Goal: Transaction & Acquisition: Purchase product/service

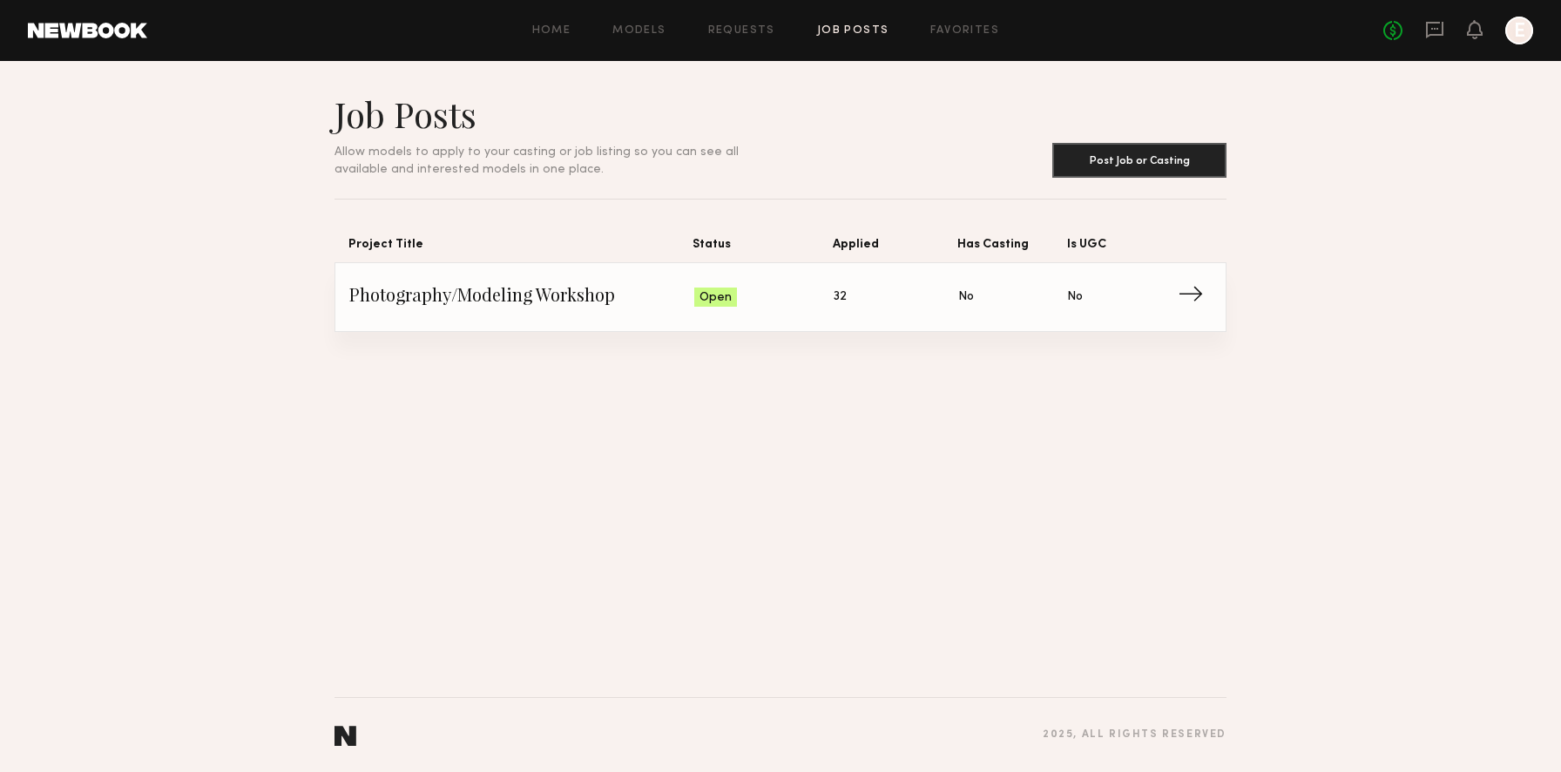
click at [556, 294] on span "Photography/Modeling Workshop" at bounding box center [521, 297] width 345 height 26
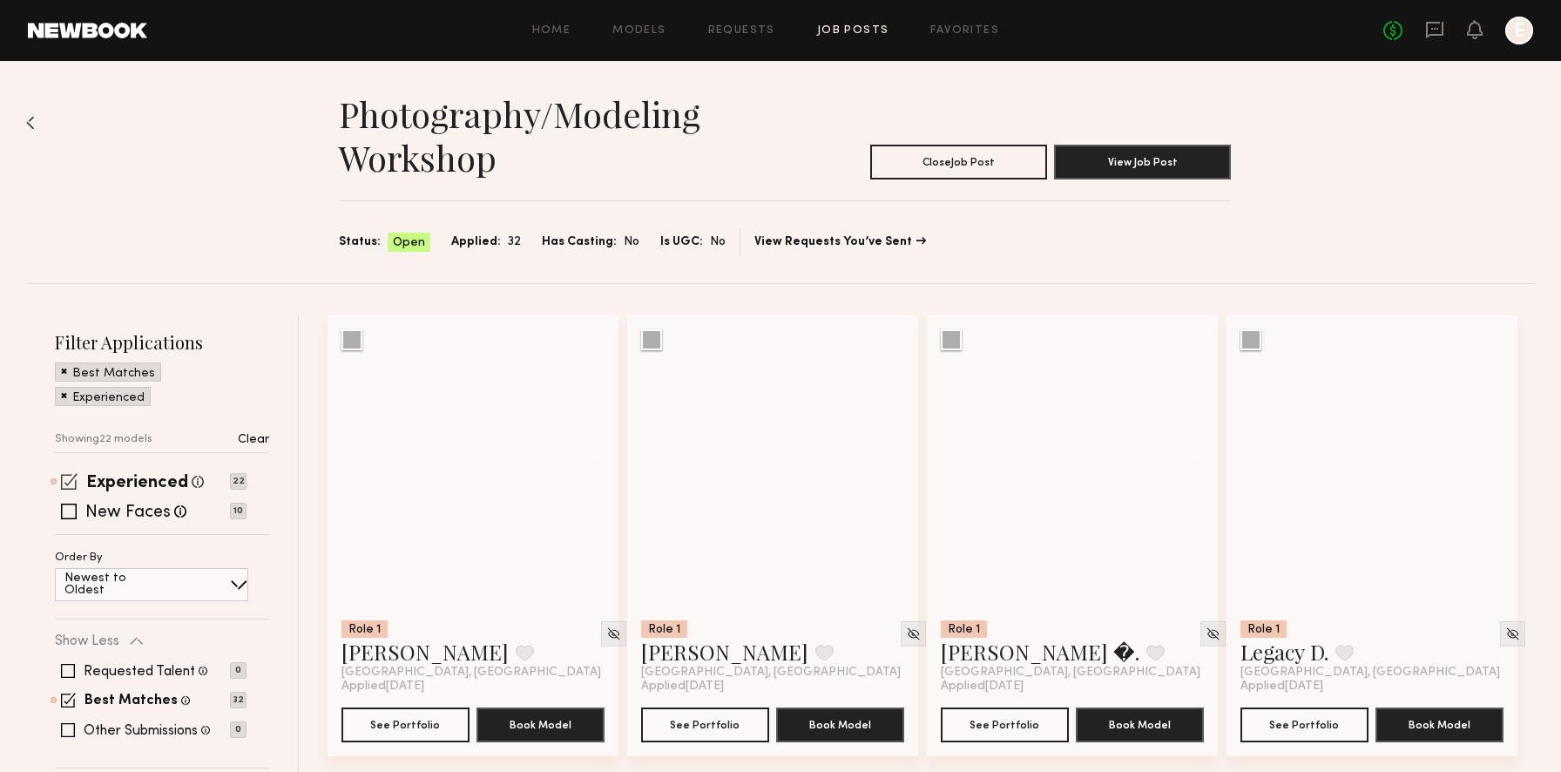
click at [72, 480] on span at bounding box center [69, 481] width 17 height 17
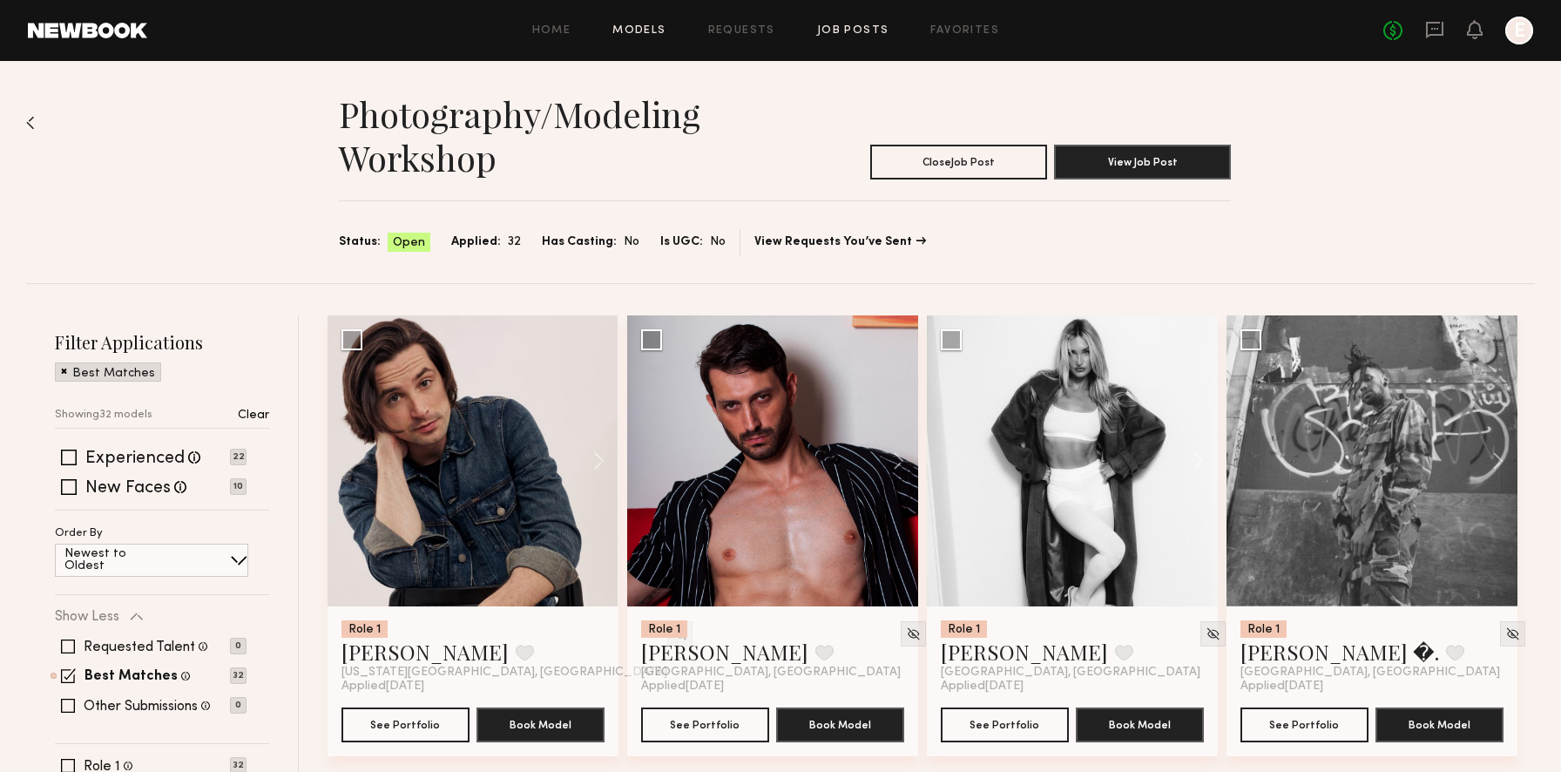
click at [647, 27] on link "Models" at bounding box center [638, 30] width 53 height 11
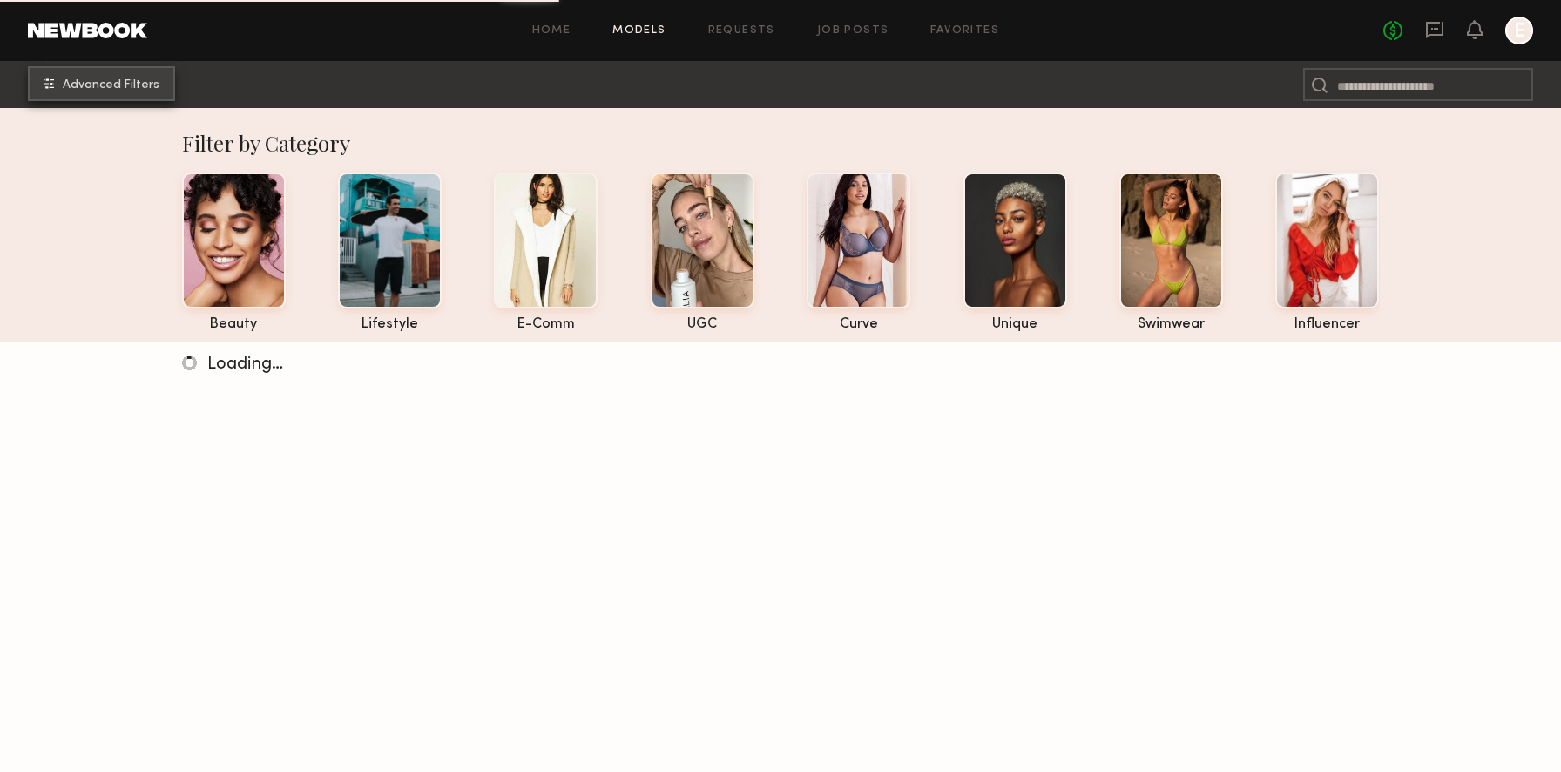
click at [100, 88] on span "Advanced Filters" at bounding box center [111, 85] width 97 height 12
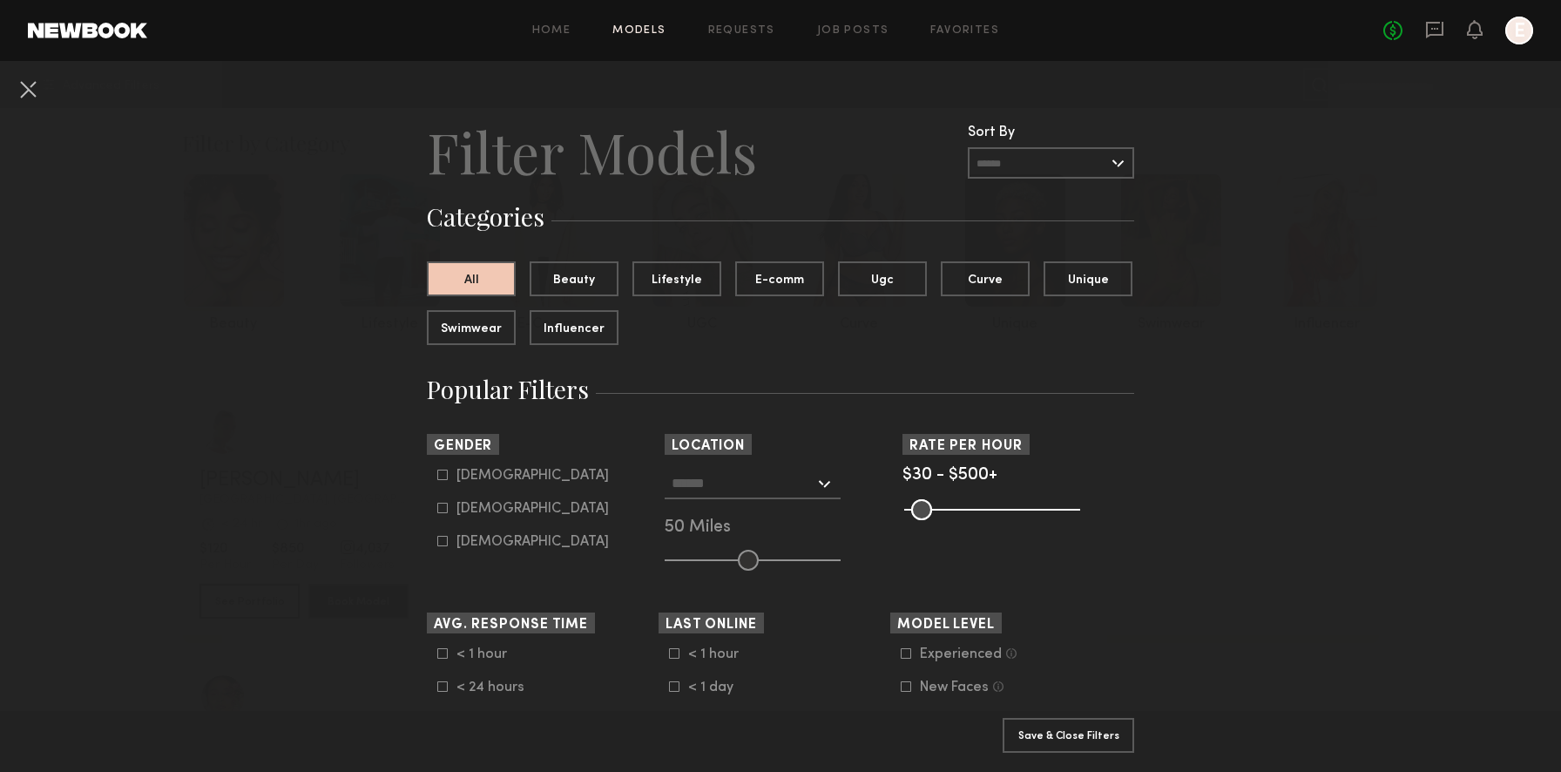
click at [443, 513] on icon at bounding box center [442, 508] width 10 height 10
type input "**"
click at [814, 487] on div at bounding box center [753, 483] width 176 height 31
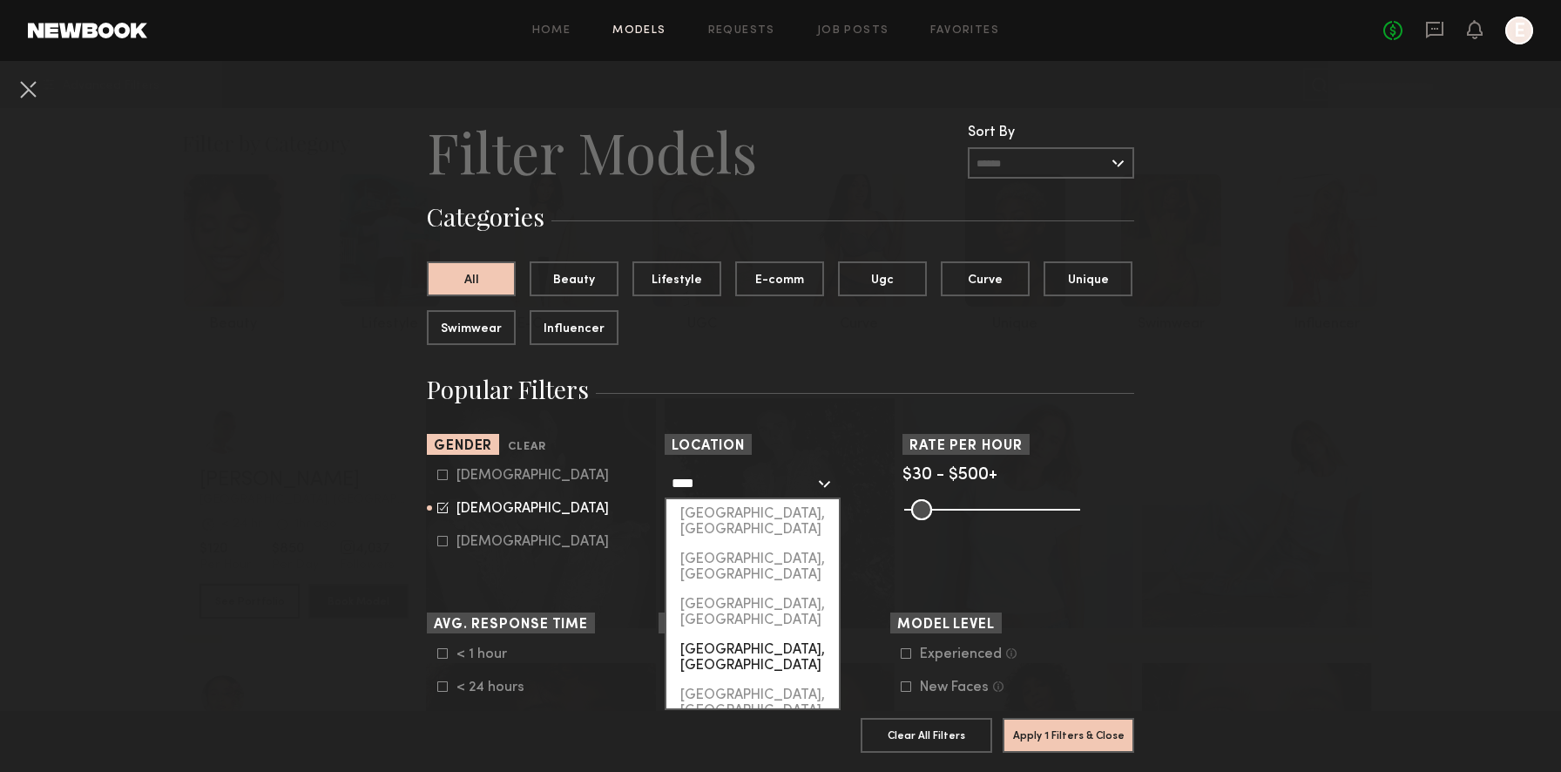
click at [772, 635] on div "San Francisco, CA" at bounding box center [752, 657] width 172 height 45
type input "**********"
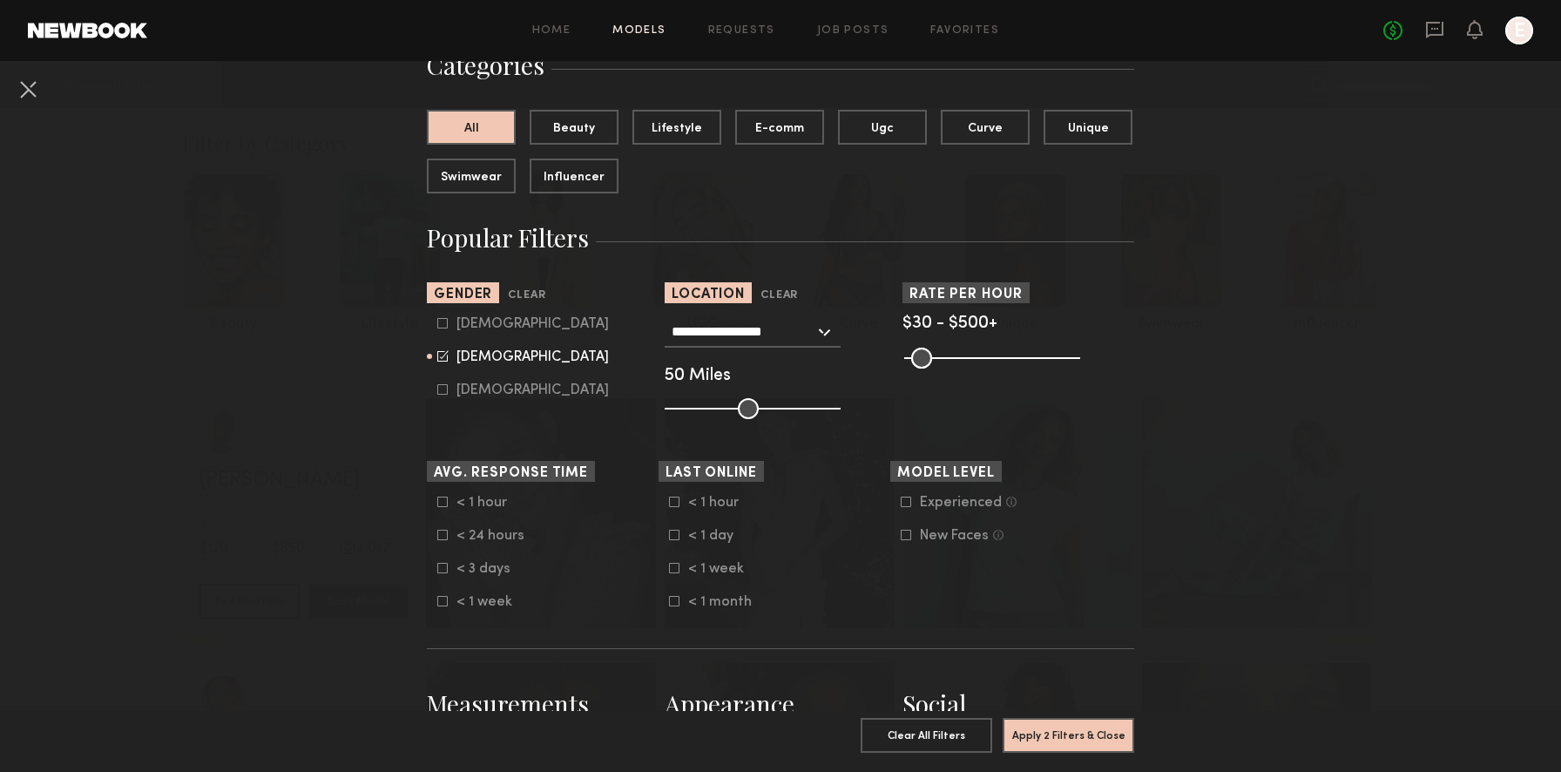
scroll to position [219, 0]
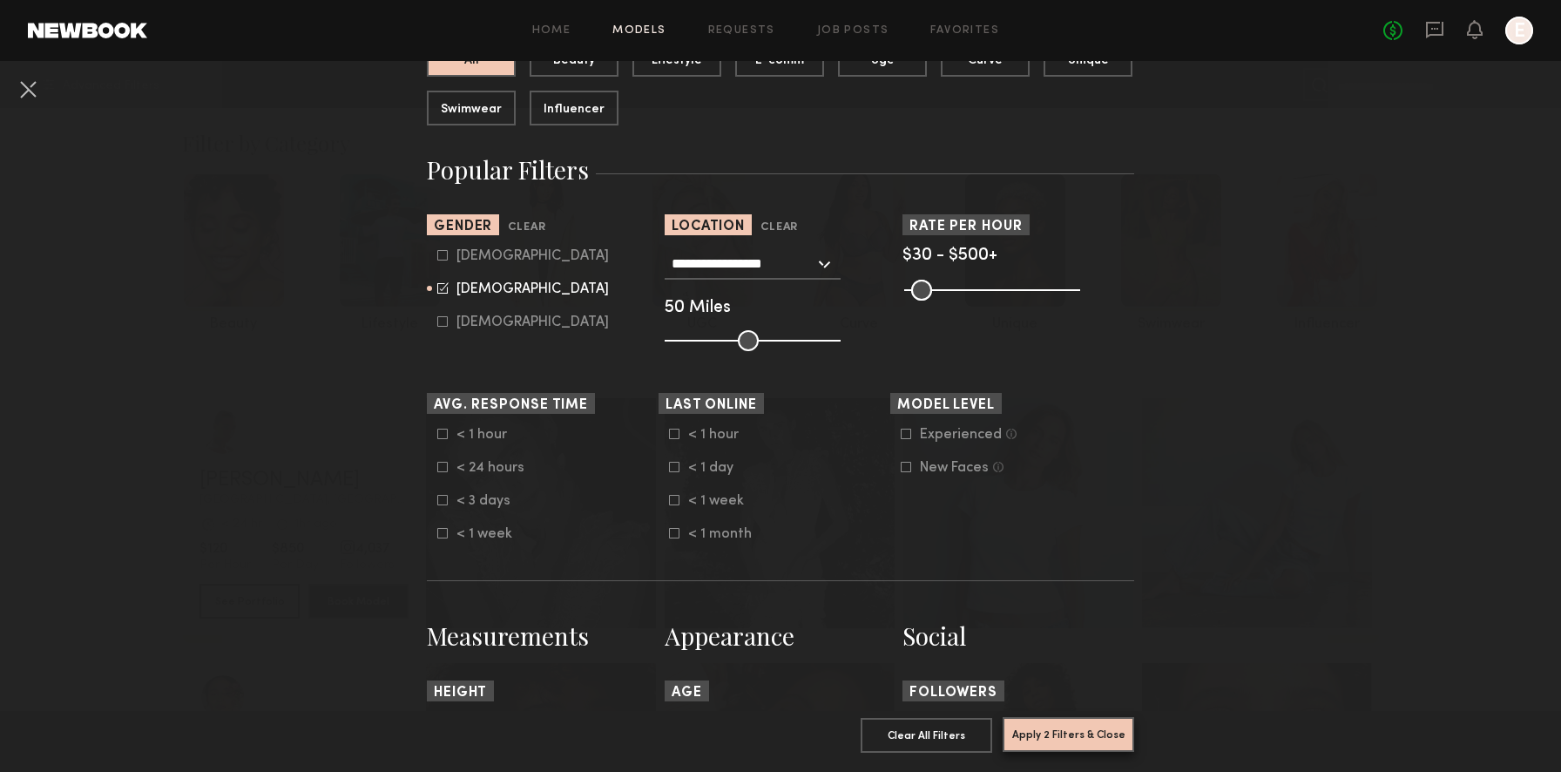
click at [1053, 738] on button "Apply 2 Filters & Close" at bounding box center [1069, 734] width 132 height 35
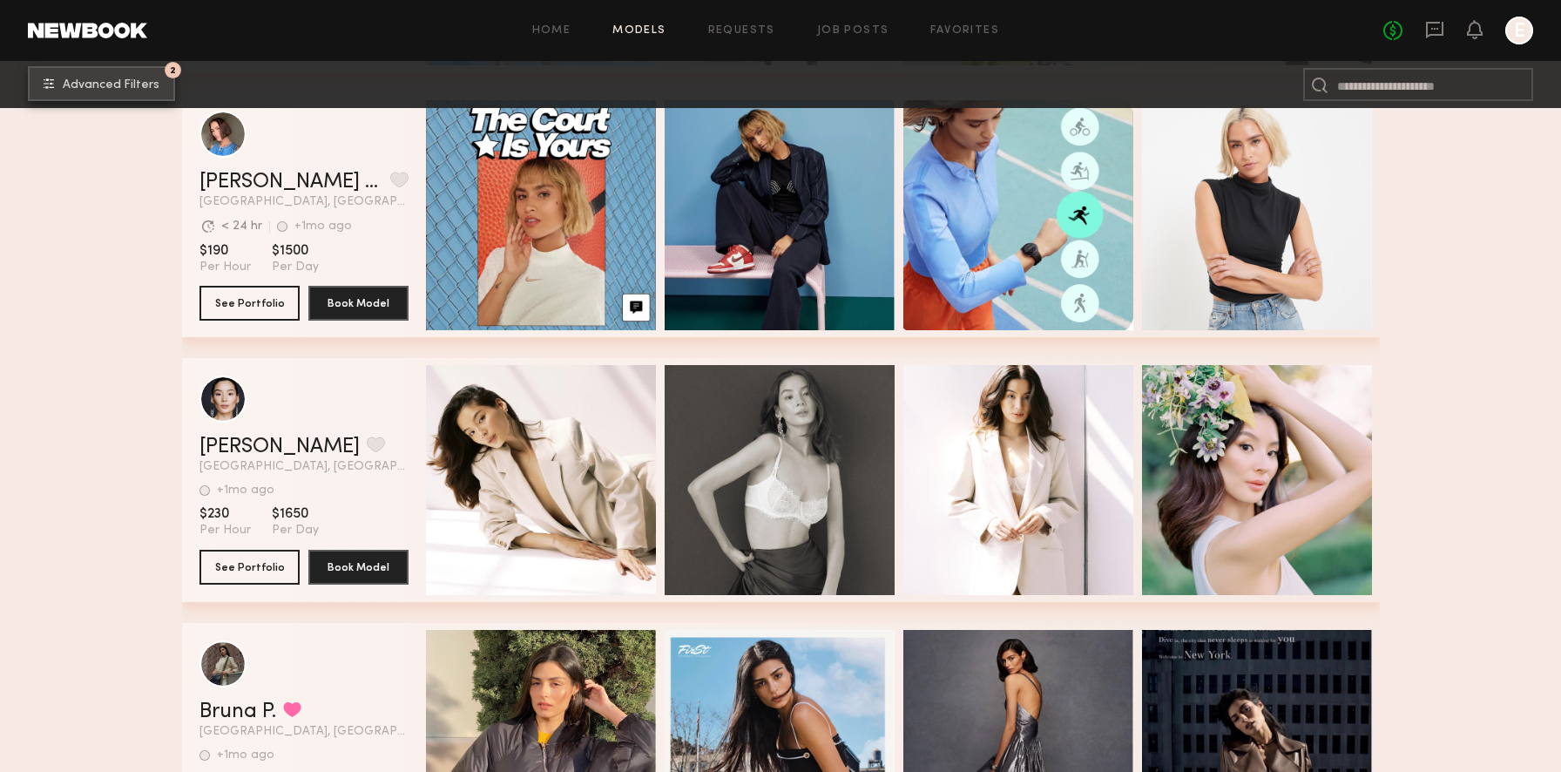
scroll to position [918, 0]
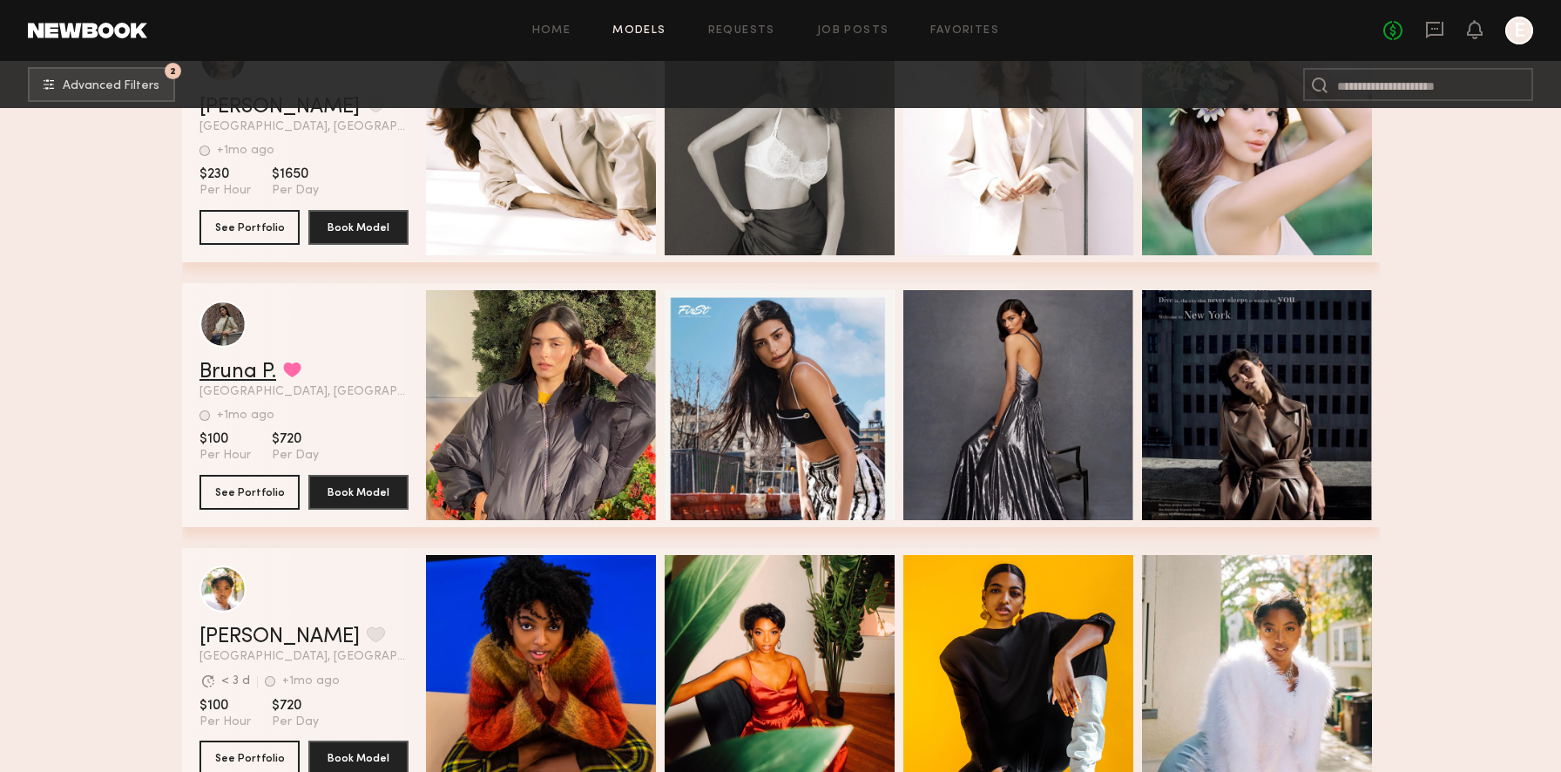
click at [260, 362] on link "Bruna P." at bounding box center [237, 371] width 77 height 21
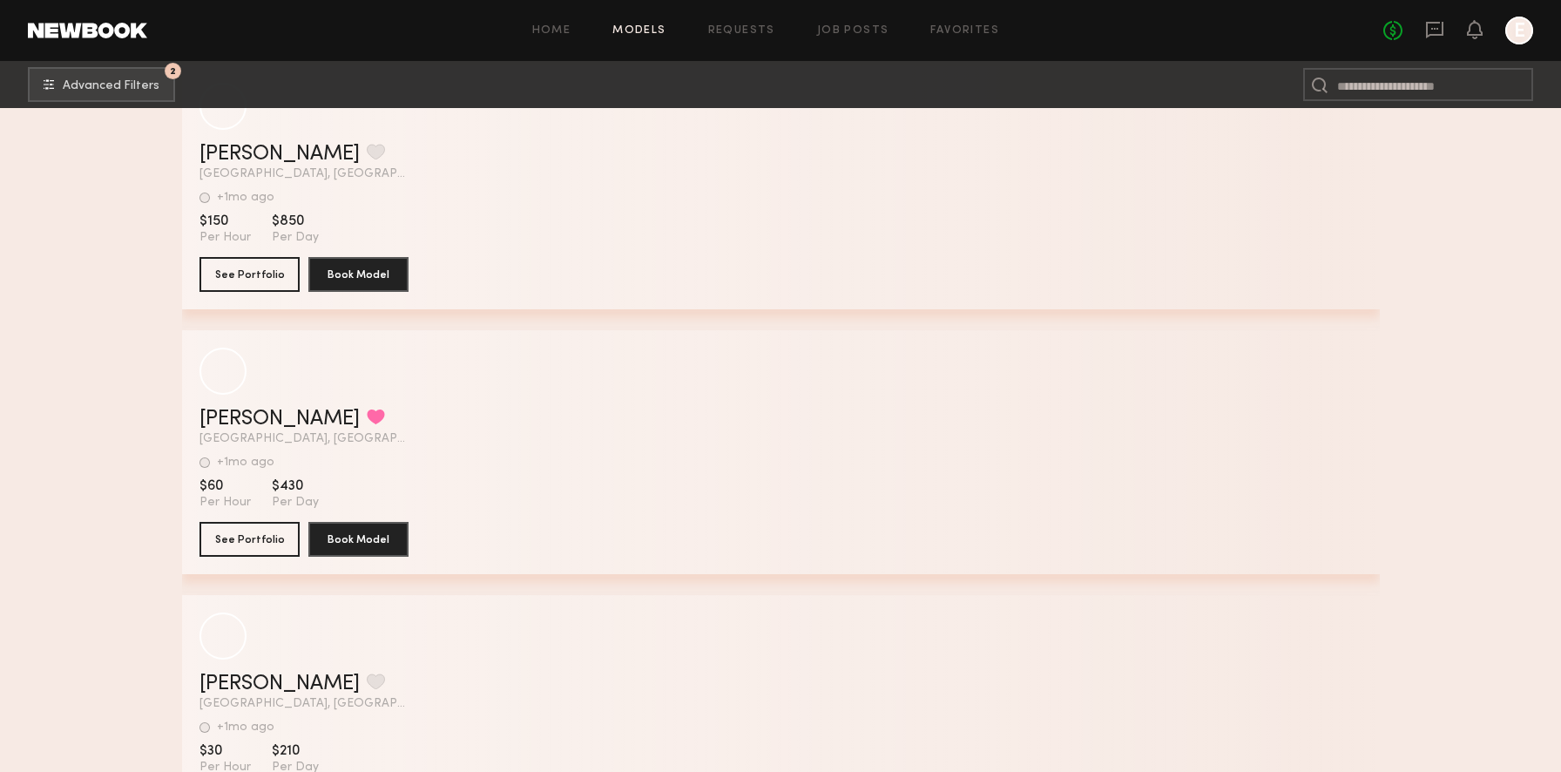
scroll to position [8743, 0]
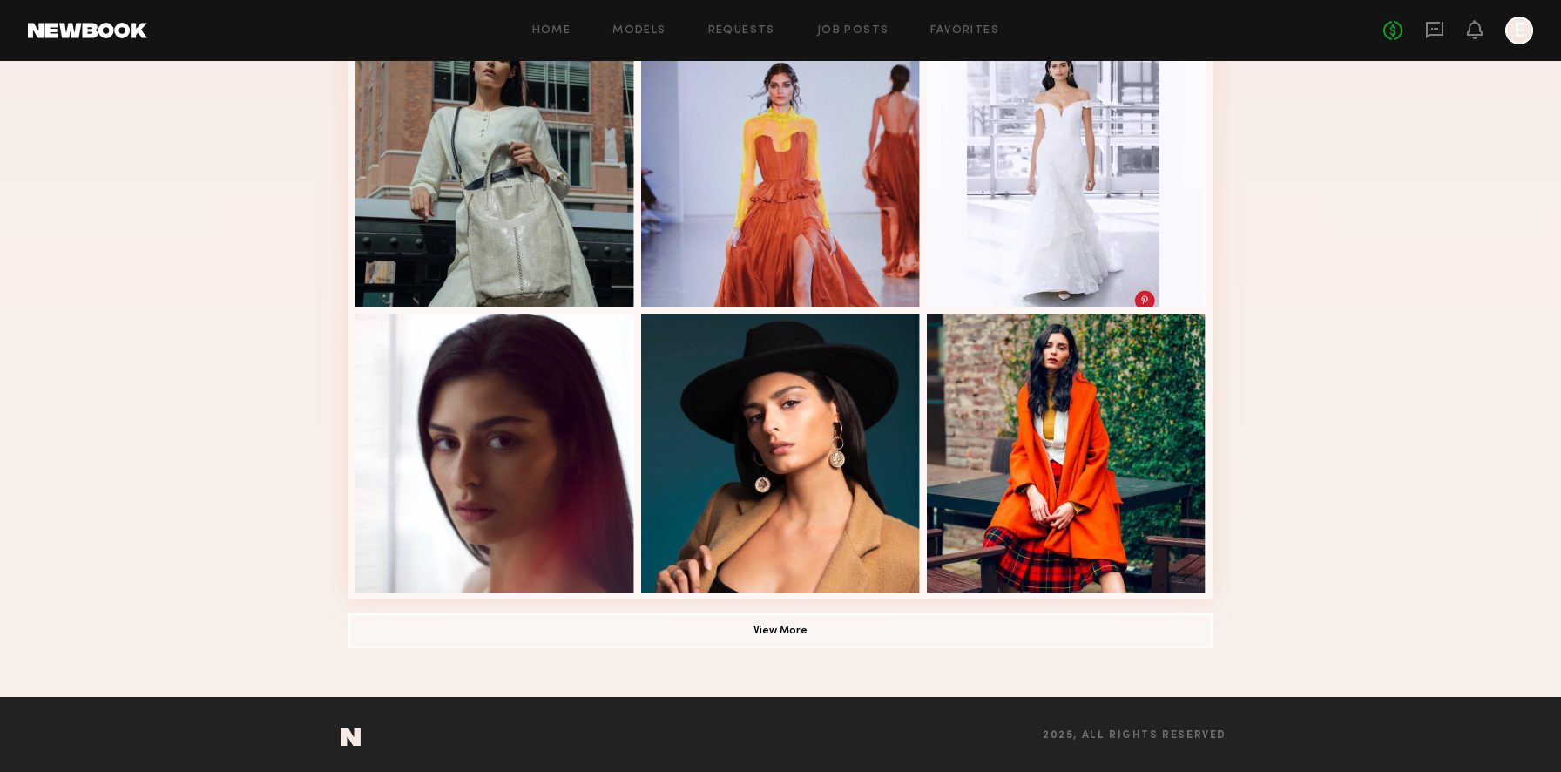
scroll to position [999, 0]
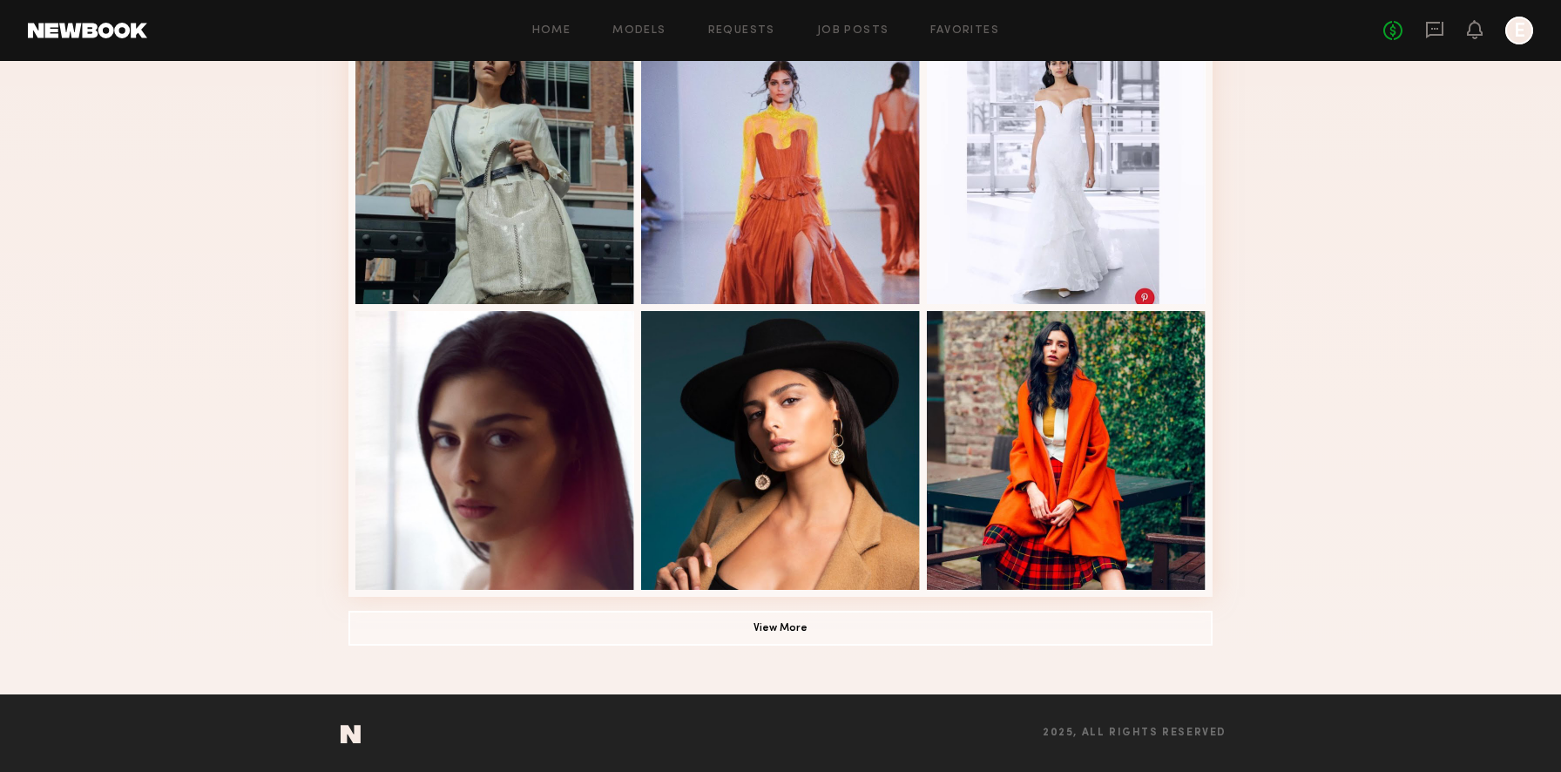
click at [711, 652] on div "Modeling Portfolio View More" at bounding box center [780, 16] width 864 height 1356
click at [711, 638] on button "View More" at bounding box center [780, 627] width 864 height 35
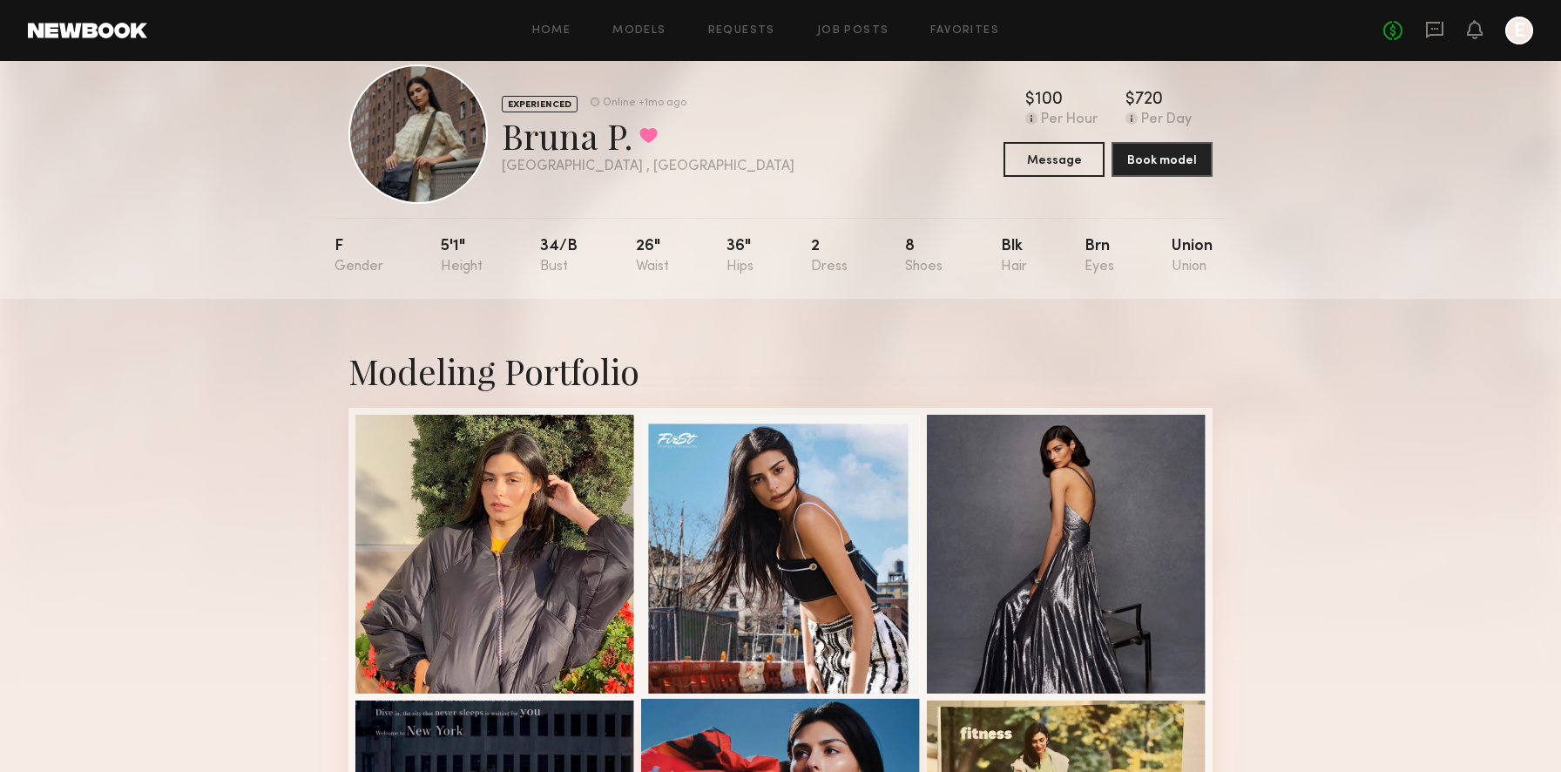
scroll to position [0, 0]
